Goal: Answer question/provide support: Share knowledge or assist other users

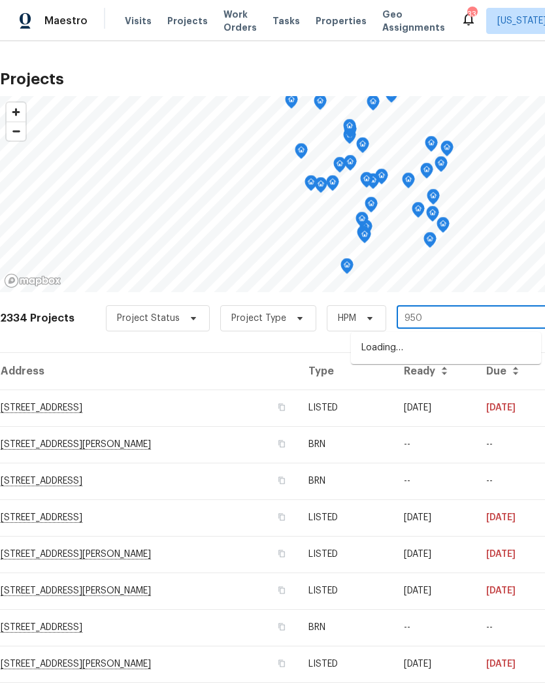
type input "9505"
click at [408, 352] on li "[STREET_ADDRESS]" at bounding box center [446, 348] width 190 height 22
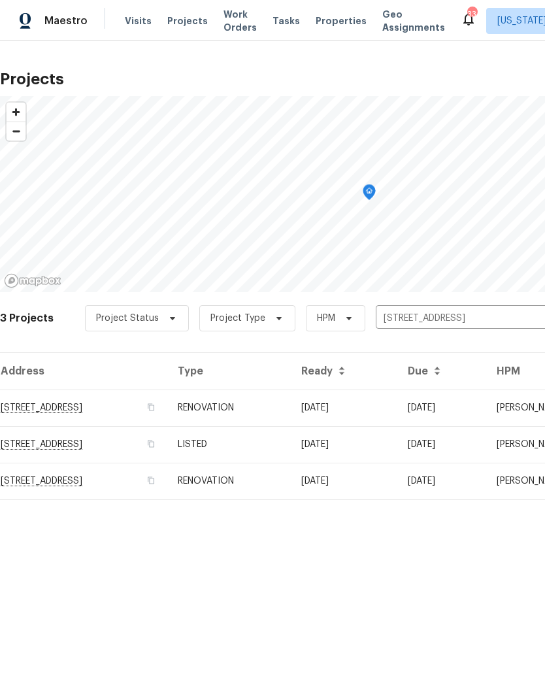
click at [167, 404] on td "[STREET_ADDRESS]" at bounding box center [83, 407] width 167 height 37
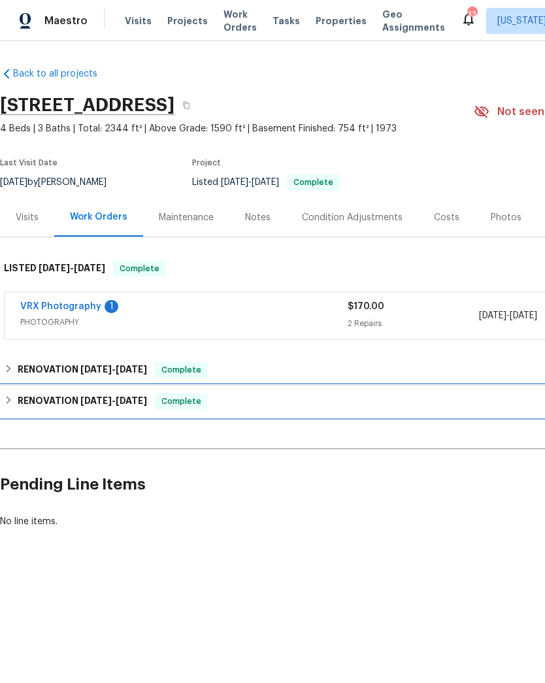
click at [22, 398] on h6 "RENOVATION [DATE] - [DATE]" at bounding box center [82, 401] width 129 height 16
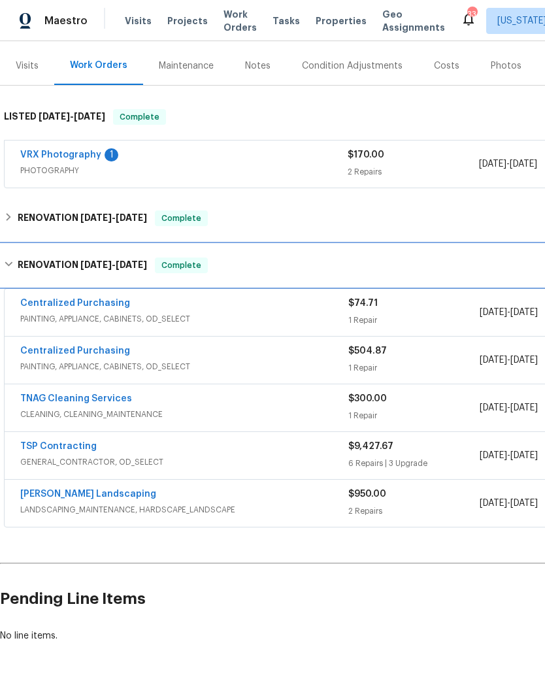
scroll to position [148, 0]
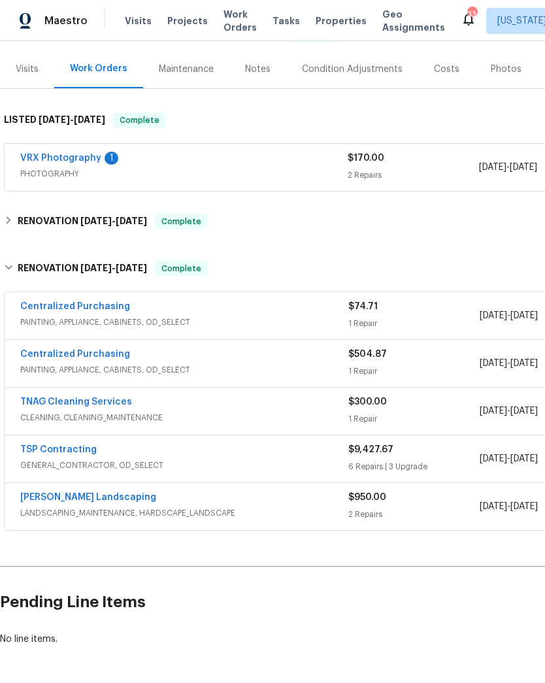
click at [59, 448] on link "TSP Contracting" at bounding box center [58, 449] width 76 height 9
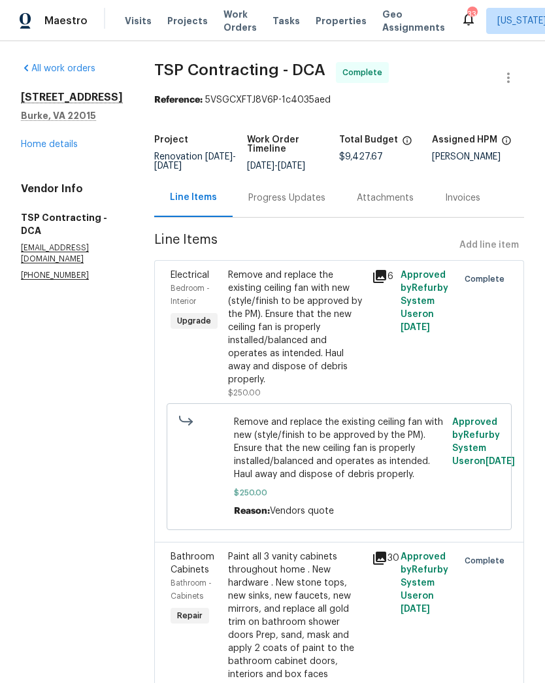
click at [265, 208] on div "Progress Updates" at bounding box center [287, 197] width 108 height 39
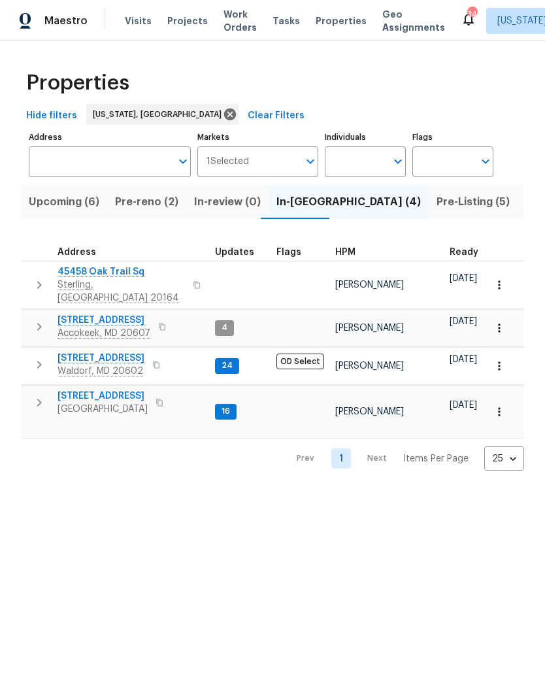
click at [142, 203] on span "Pre-reno (2)" at bounding box center [146, 202] width 63 height 18
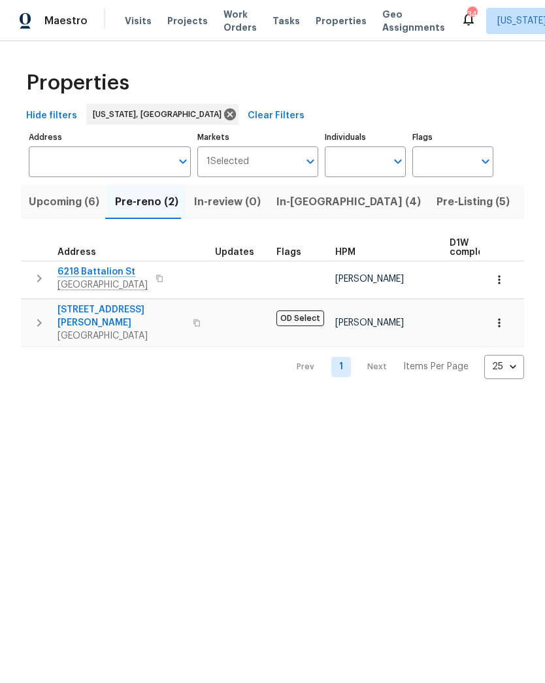
click at [298, 206] on span "In-reno (4)" at bounding box center [348, 202] width 144 height 18
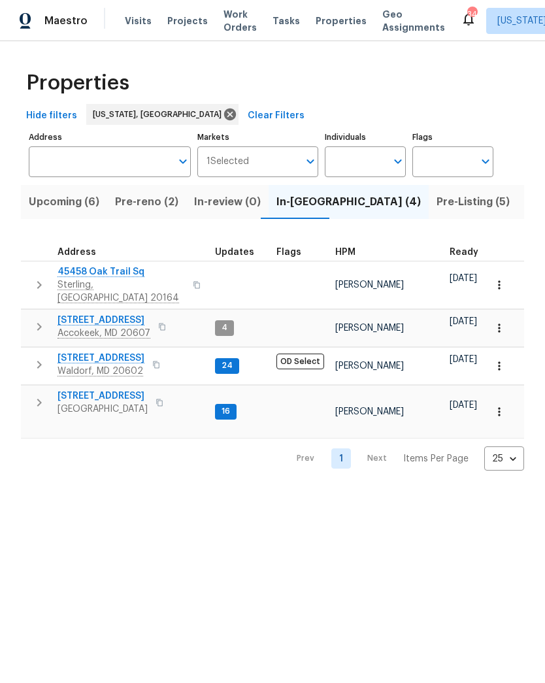
click at [64, 196] on span "Upcoming (6)" at bounding box center [64, 202] width 71 height 18
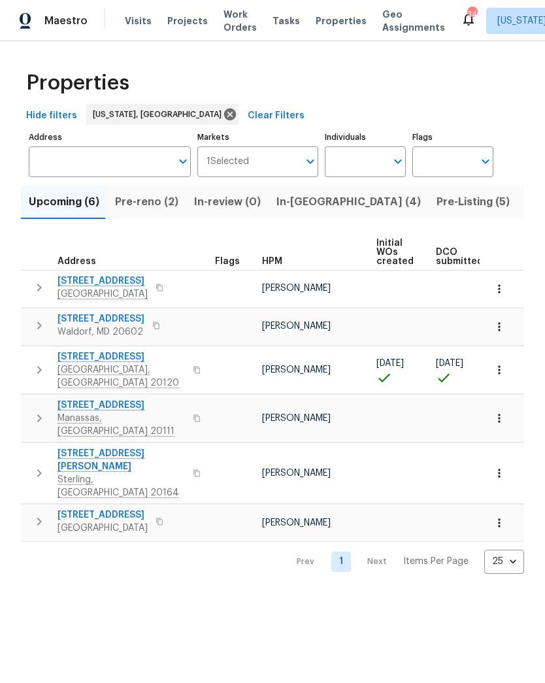
click at [137, 195] on span "Pre-reno (2)" at bounding box center [146, 202] width 63 height 18
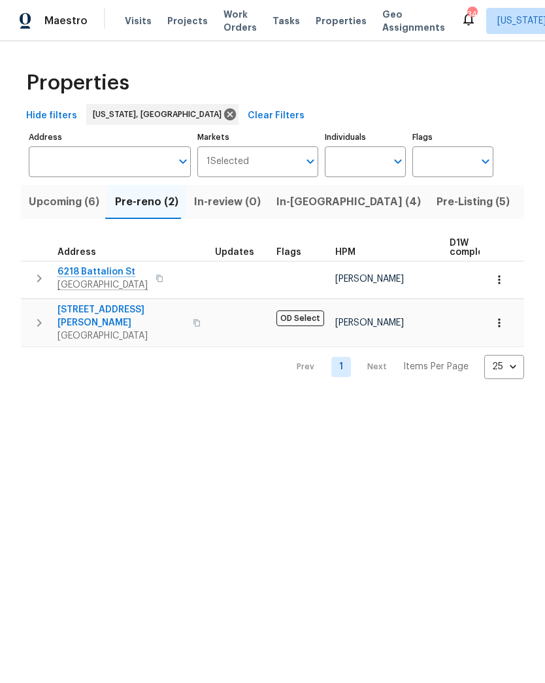
click at [66, 210] on span "Upcoming (6)" at bounding box center [64, 202] width 71 height 18
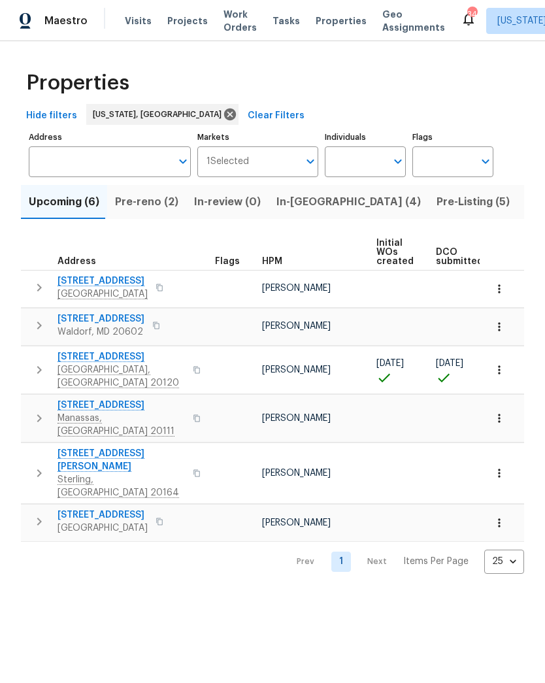
click at [142, 200] on span "Pre-reno (2)" at bounding box center [146, 202] width 63 height 18
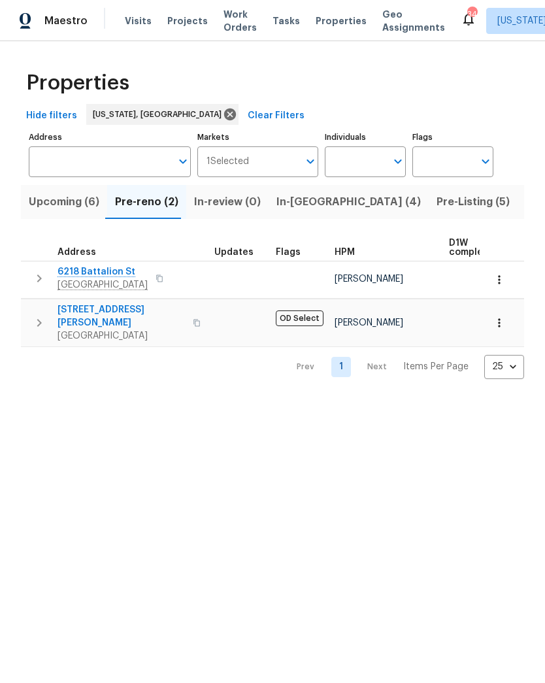
scroll to position [0, 1]
click at [65, 202] on span "Upcoming (6)" at bounding box center [64, 202] width 71 height 18
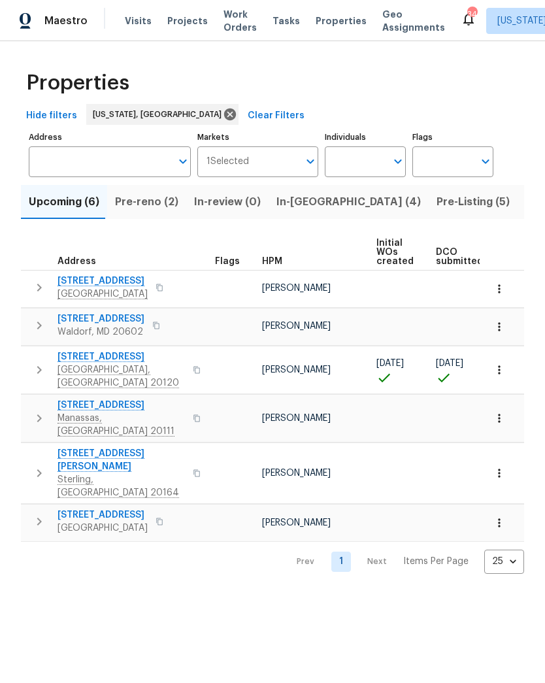
click at [142, 204] on span "Pre-reno (2)" at bounding box center [146, 202] width 63 height 18
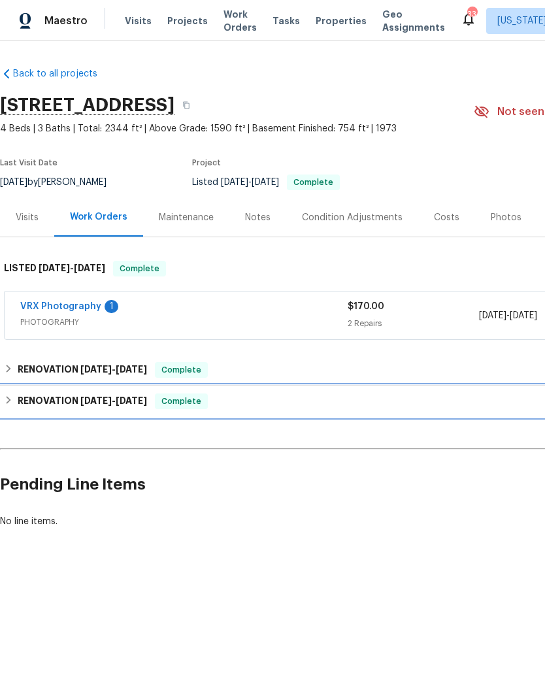
click at [191, 400] on span "Complete" at bounding box center [181, 400] width 50 height 13
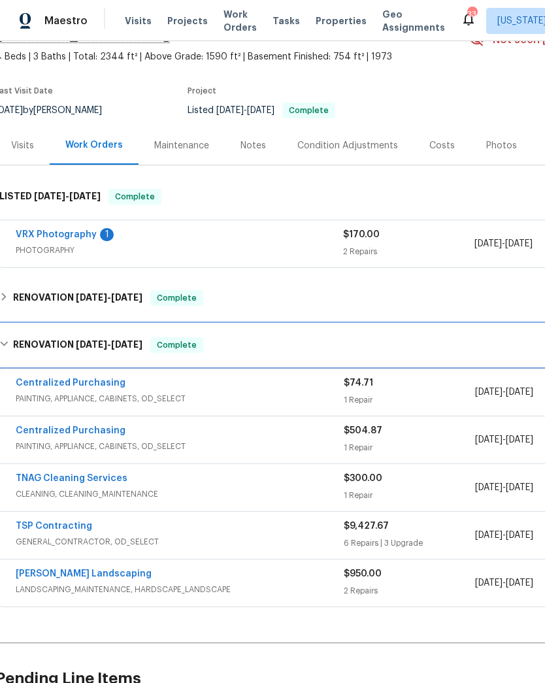
scroll to position [71, 6]
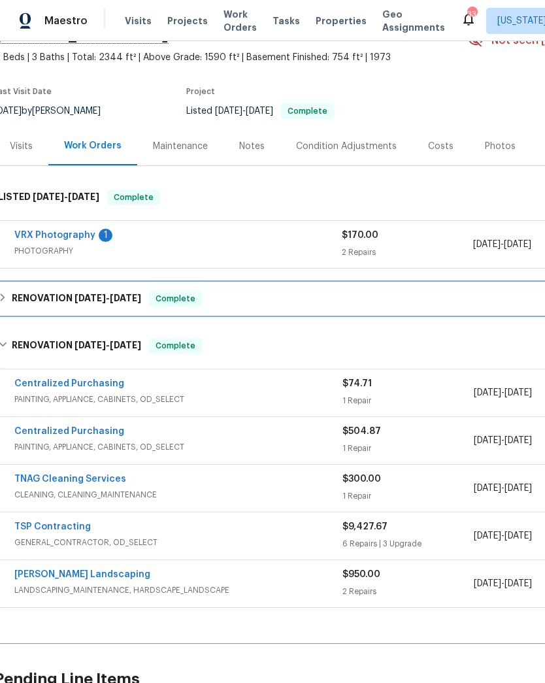
click at [156, 302] on div "RENOVATION 8/24/25 - 8/24/25 Complete" at bounding box center [363, 299] width 730 height 16
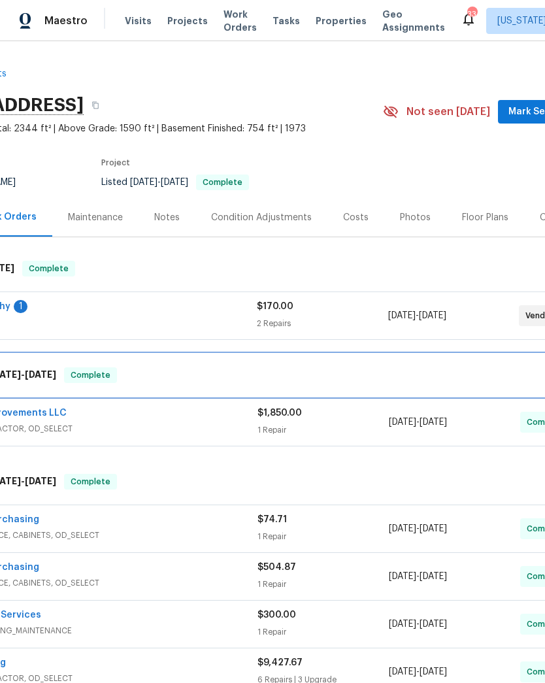
scroll to position [0, 91]
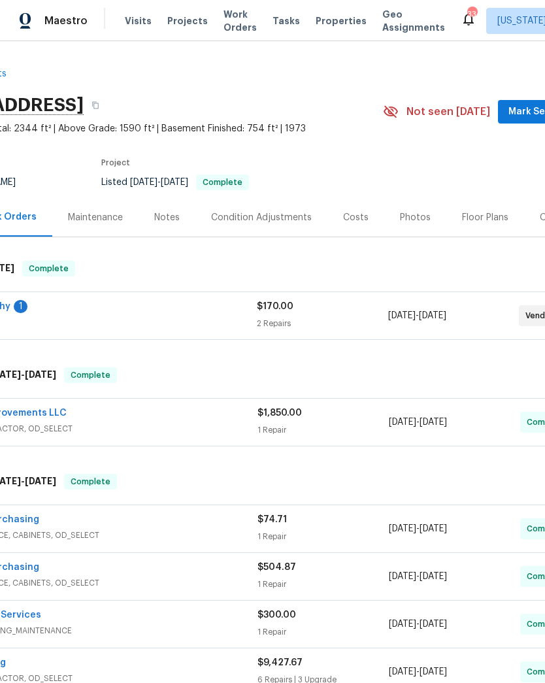
click at [319, 425] on div "1 Repair" at bounding box center [322, 429] width 131 height 13
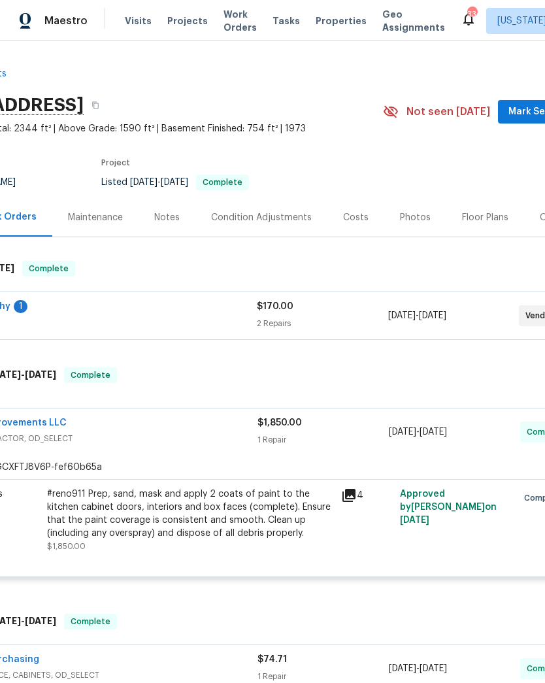
click at [356, 501] on icon at bounding box center [349, 495] width 16 height 16
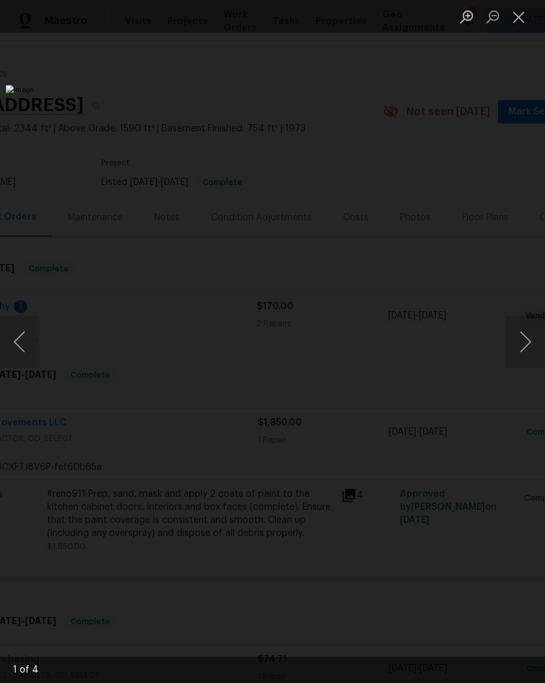
click at [524, 340] on button "Next image" at bounding box center [525, 341] width 39 height 52
click at [521, 351] on button "Next image" at bounding box center [525, 341] width 39 height 52
click at [521, 18] on button "Close lightbox" at bounding box center [519, 16] width 26 height 23
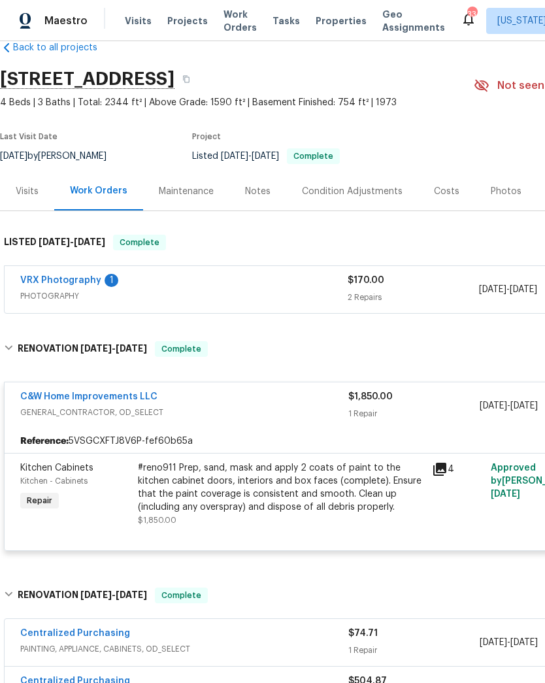
scroll to position [26, 0]
click at [94, 283] on link "VRX Photography" at bounding box center [60, 280] width 81 height 9
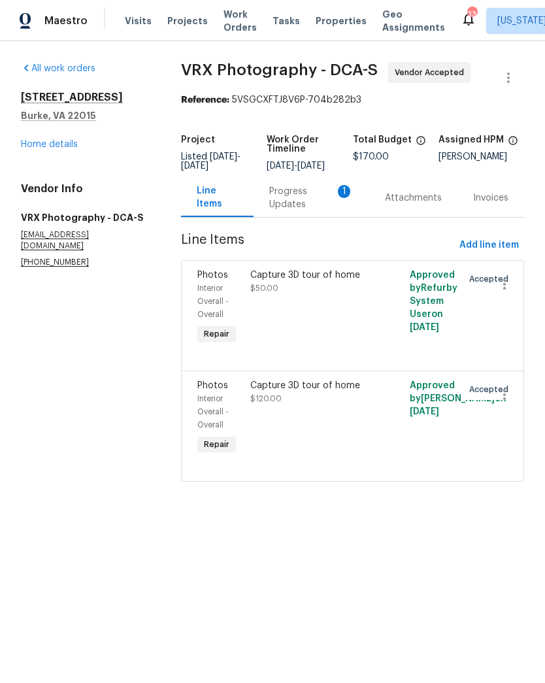
click at [292, 211] on div "Progress Updates 1" at bounding box center [311, 198] width 84 height 26
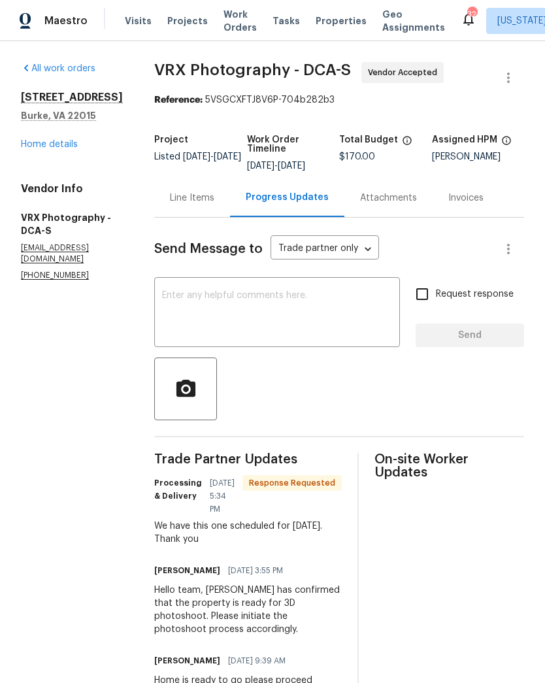
click at [329, 307] on textarea at bounding box center [277, 314] width 230 height 46
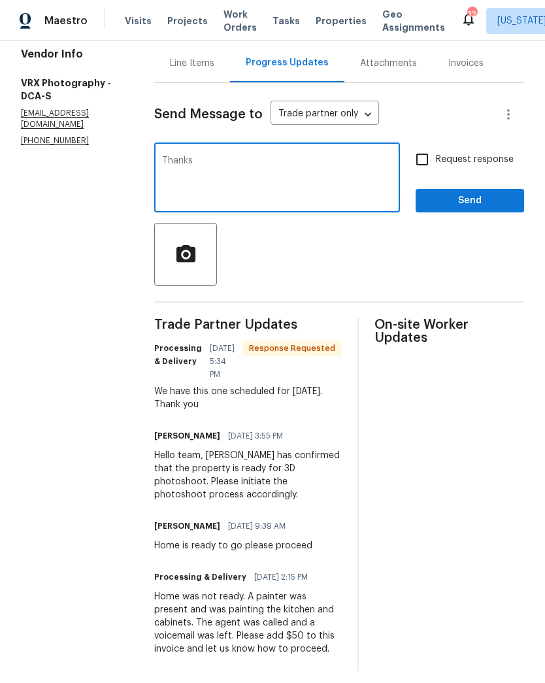
scroll to position [134, 0]
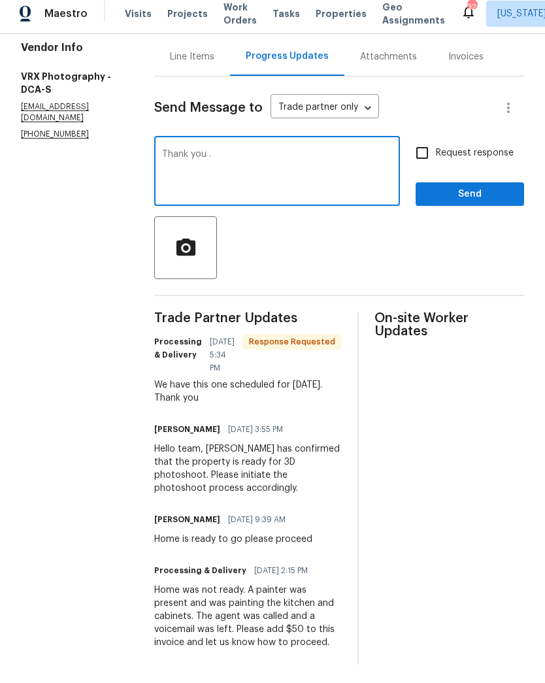
type textarea "Thank you ."
click at [423, 152] on input "Request response" at bounding box center [421, 159] width 27 height 27
checkbox input "true"
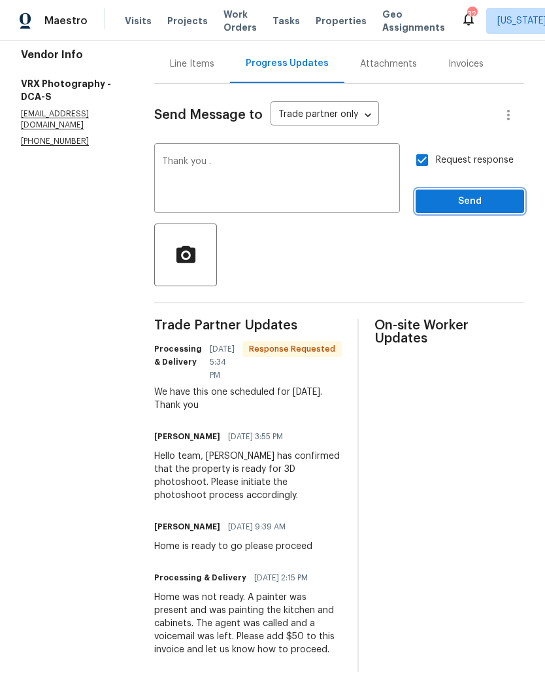
click at [440, 202] on span "Send" at bounding box center [470, 201] width 88 height 16
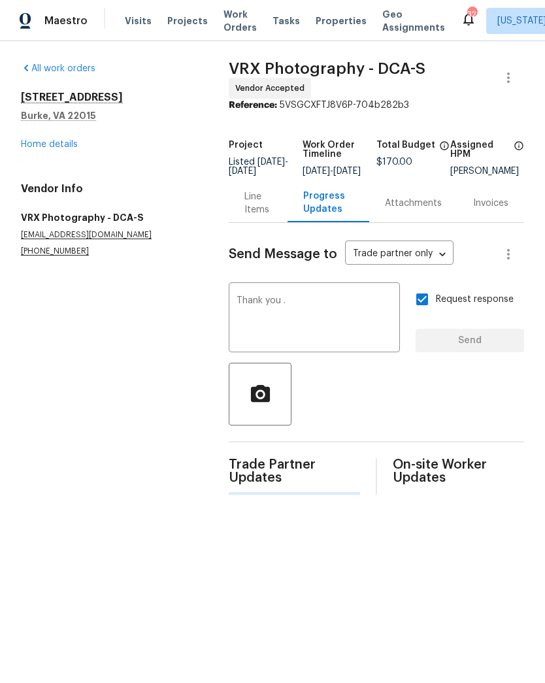
scroll to position [0, 0]
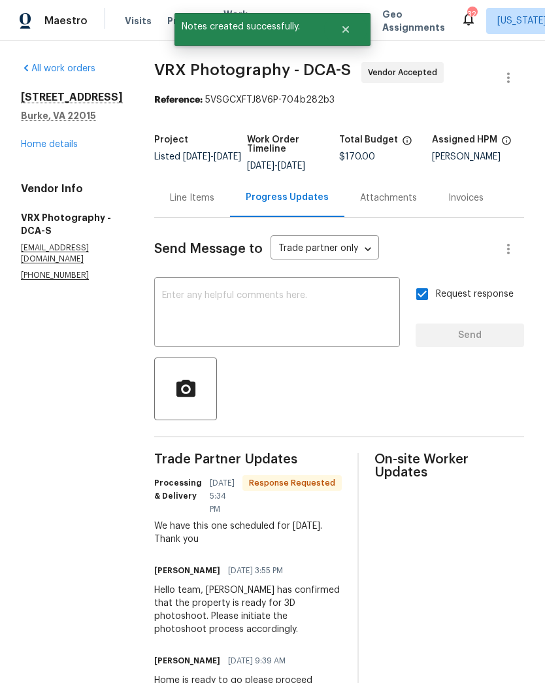
click at [59, 148] on link "Home details" at bounding box center [49, 144] width 57 height 9
